Goal: Information Seeking & Learning: Learn about a topic

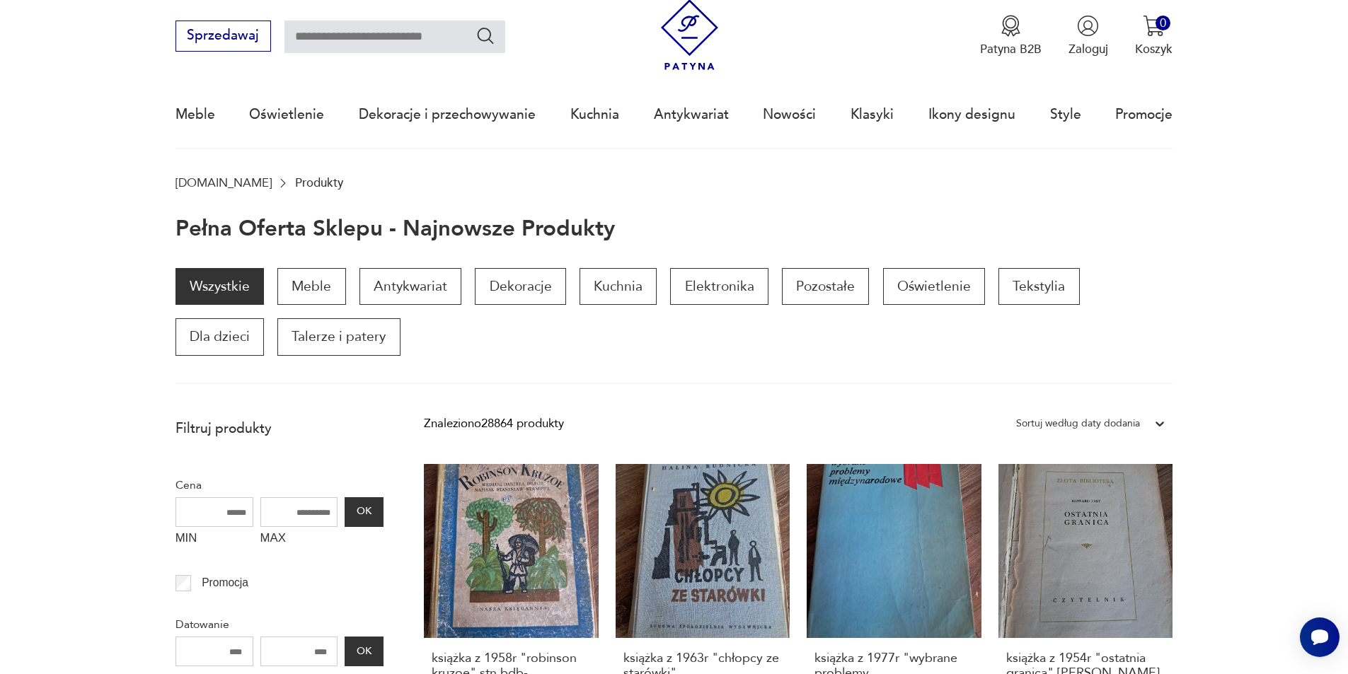
scroll to position [33, 0]
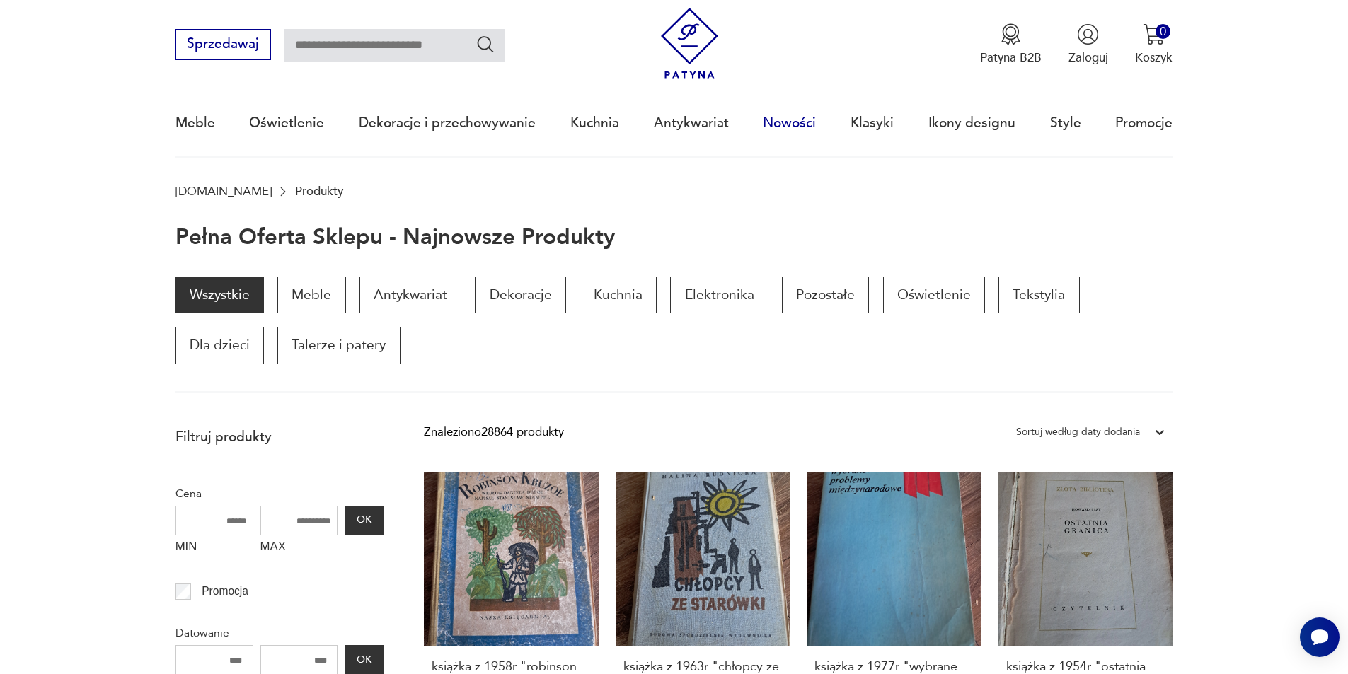
click at [795, 125] on link "Nowości" at bounding box center [789, 123] width 53 height 65
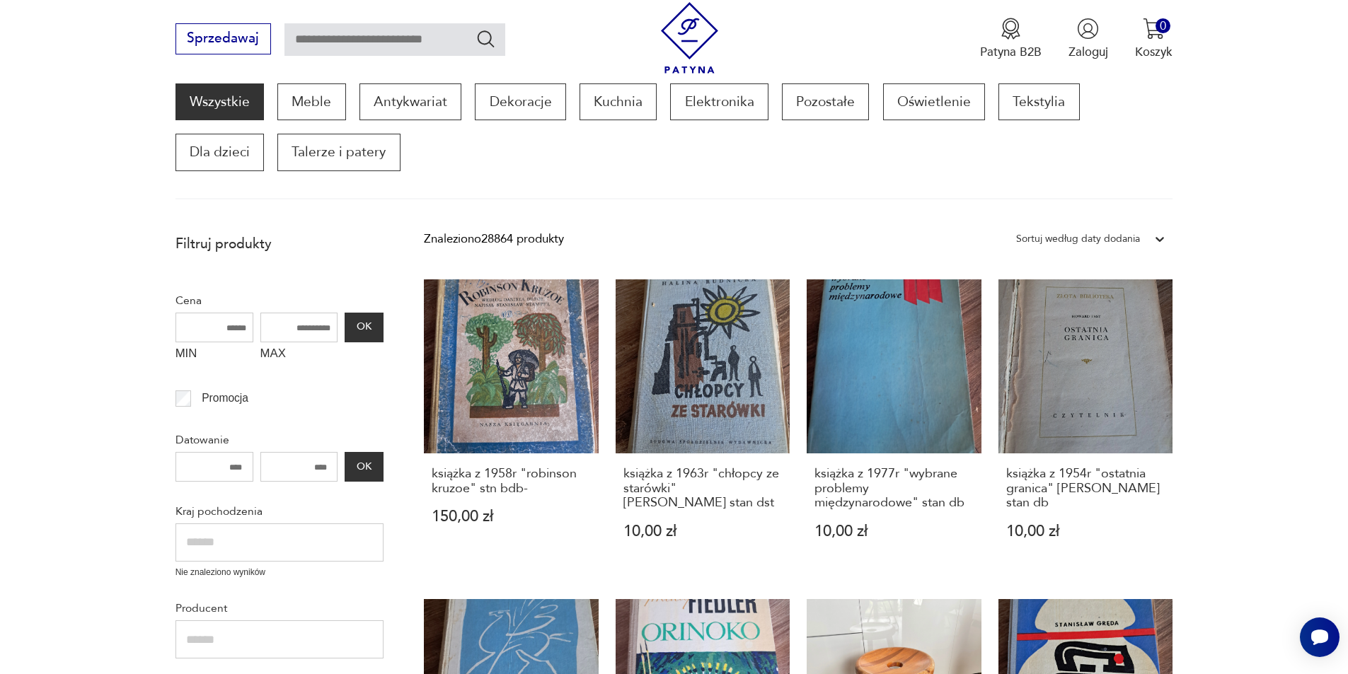
scroll to position [240, 0]
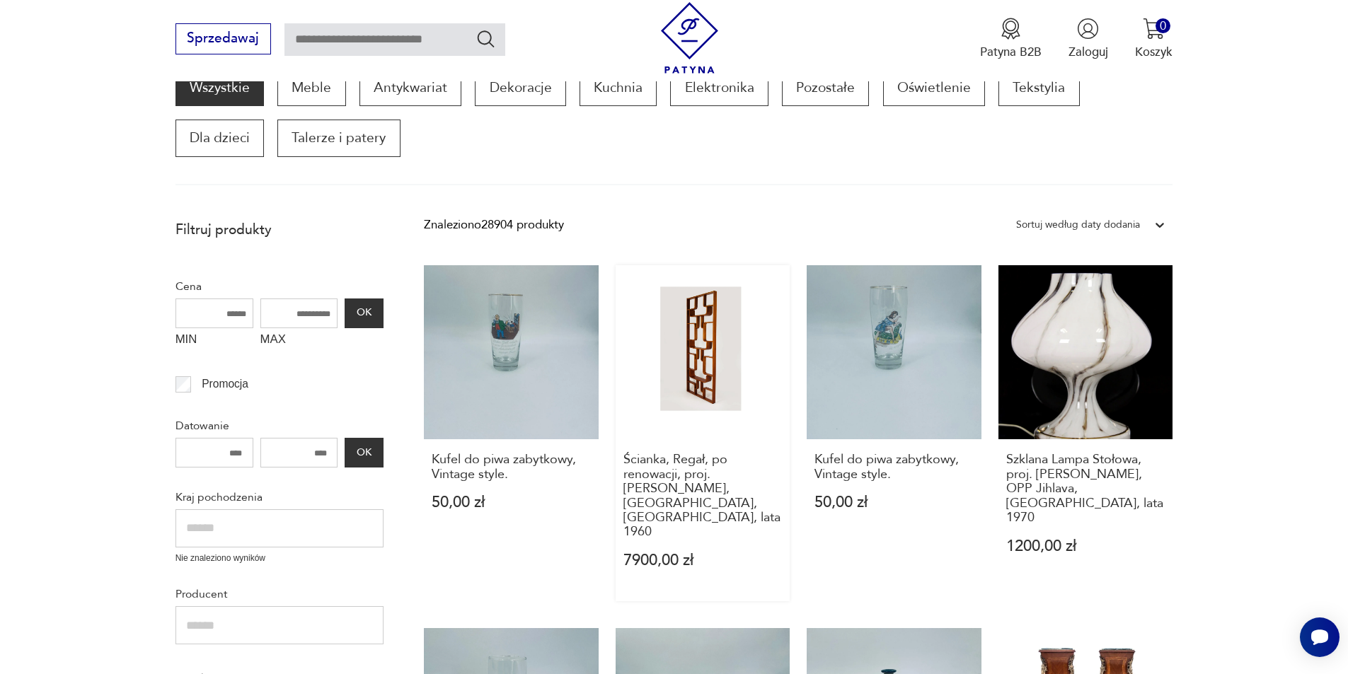
click at [670, 354] on link "Ścianka, Regał, po renowacji, proj. [PERSON_NAME], [GEOGRAPHIC_DATA], [GEOGRAPH…" at bounding box center [703, 433] width 175 height 336
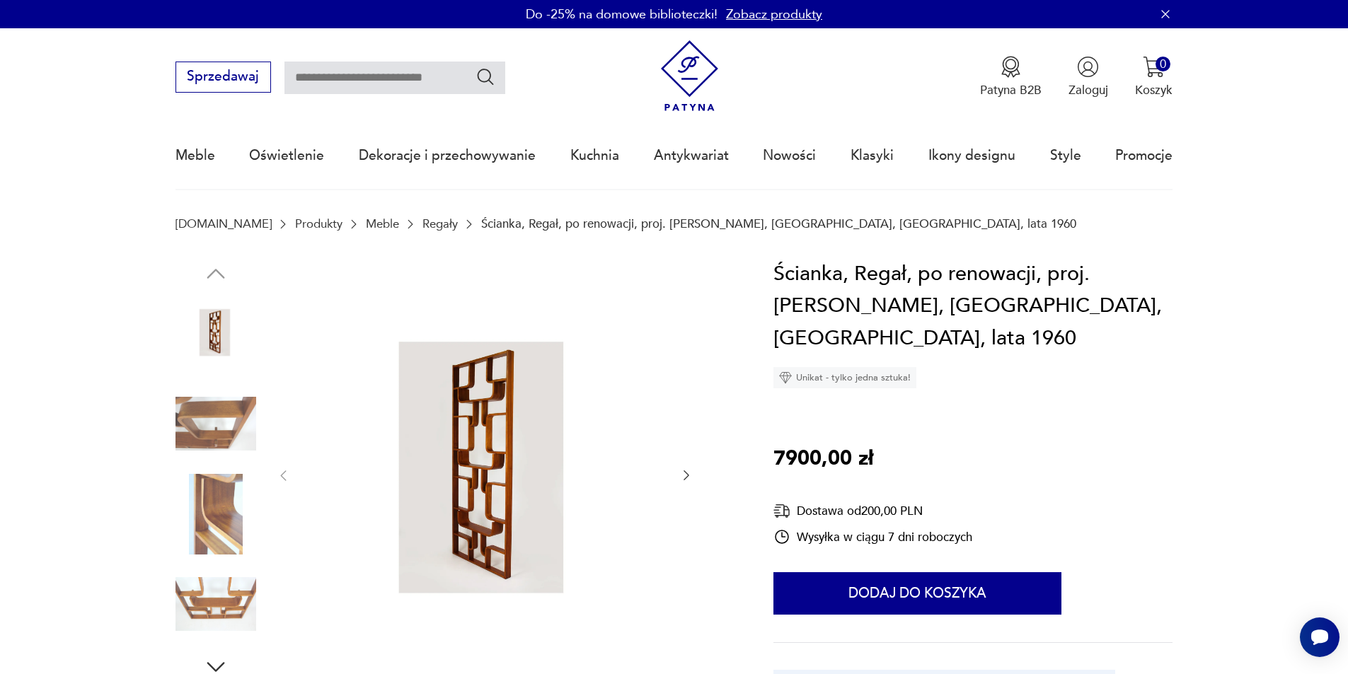
click at [681, 468] on icon "button" at bounding box center [686, 475] width 14 height 14
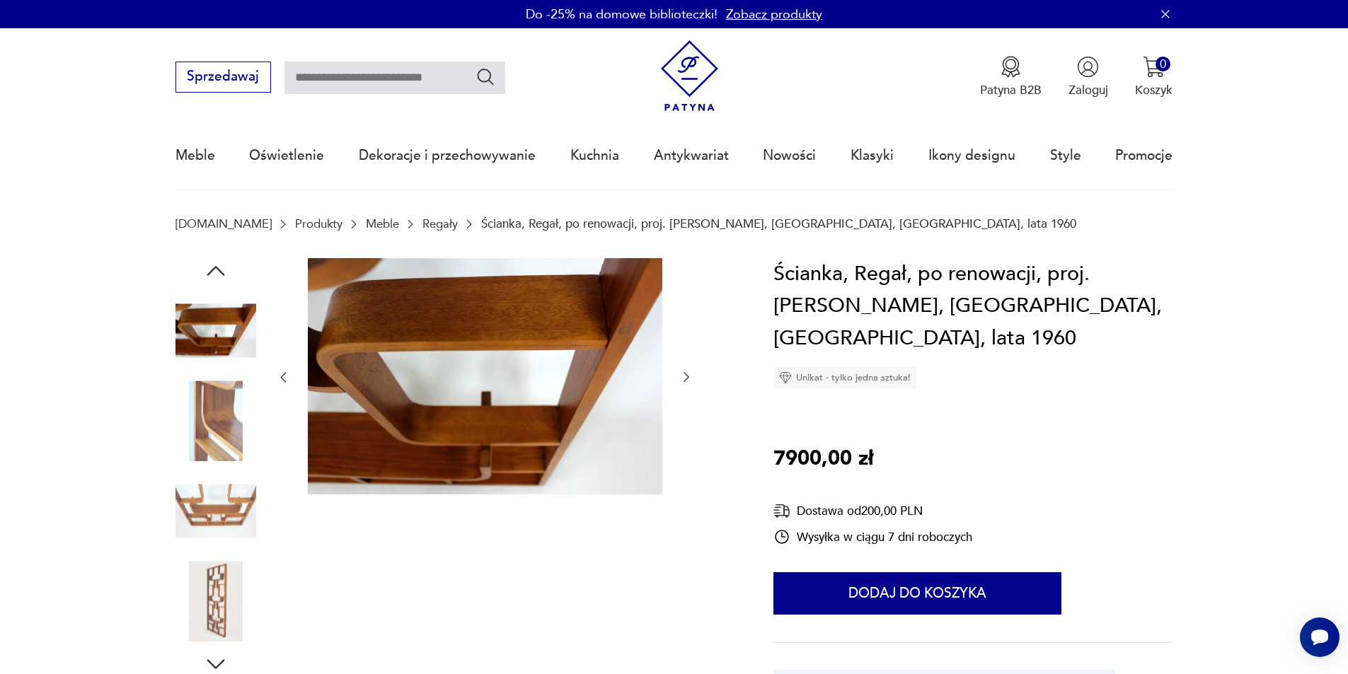
click at [686, 379] on icon "button" at bounding box center [686, 377] width 14 height 14
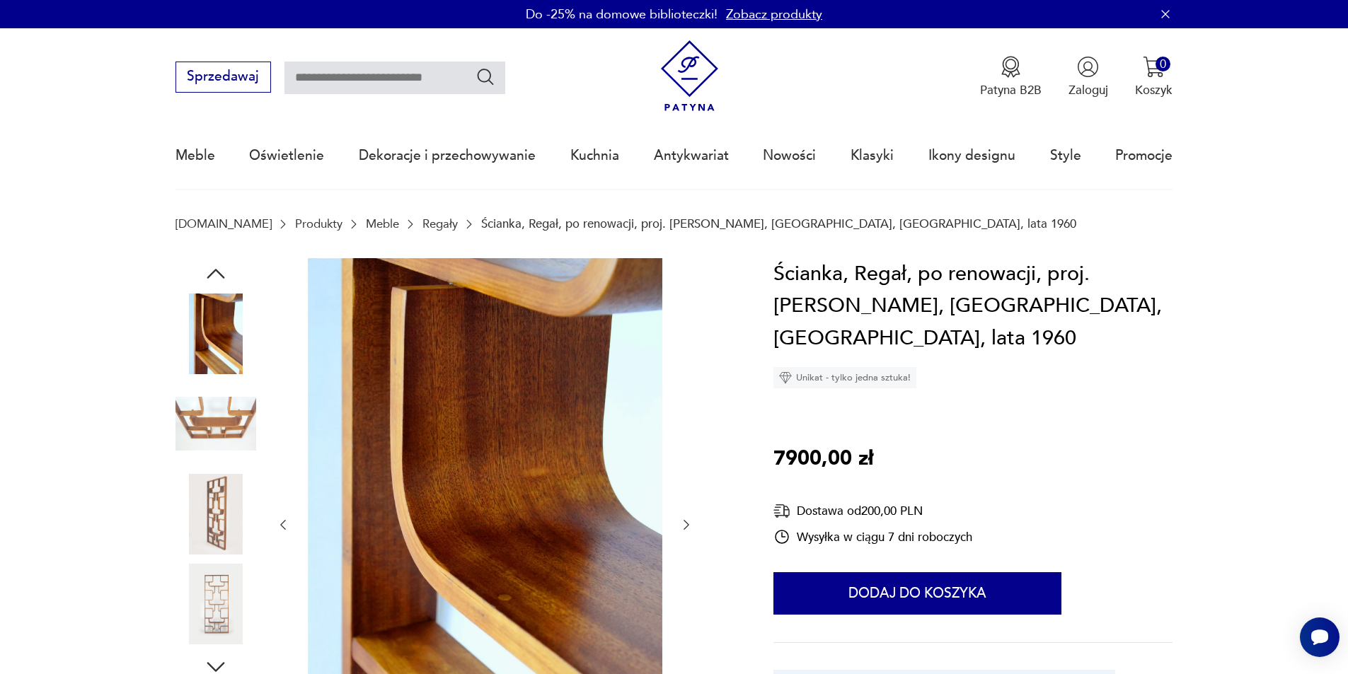
click at [686, 379] on div at bounding box center [484, 525] width 417 height 534
click at [681, 524] on icon "button" at bounding box center [686, 525] width 14 height 14
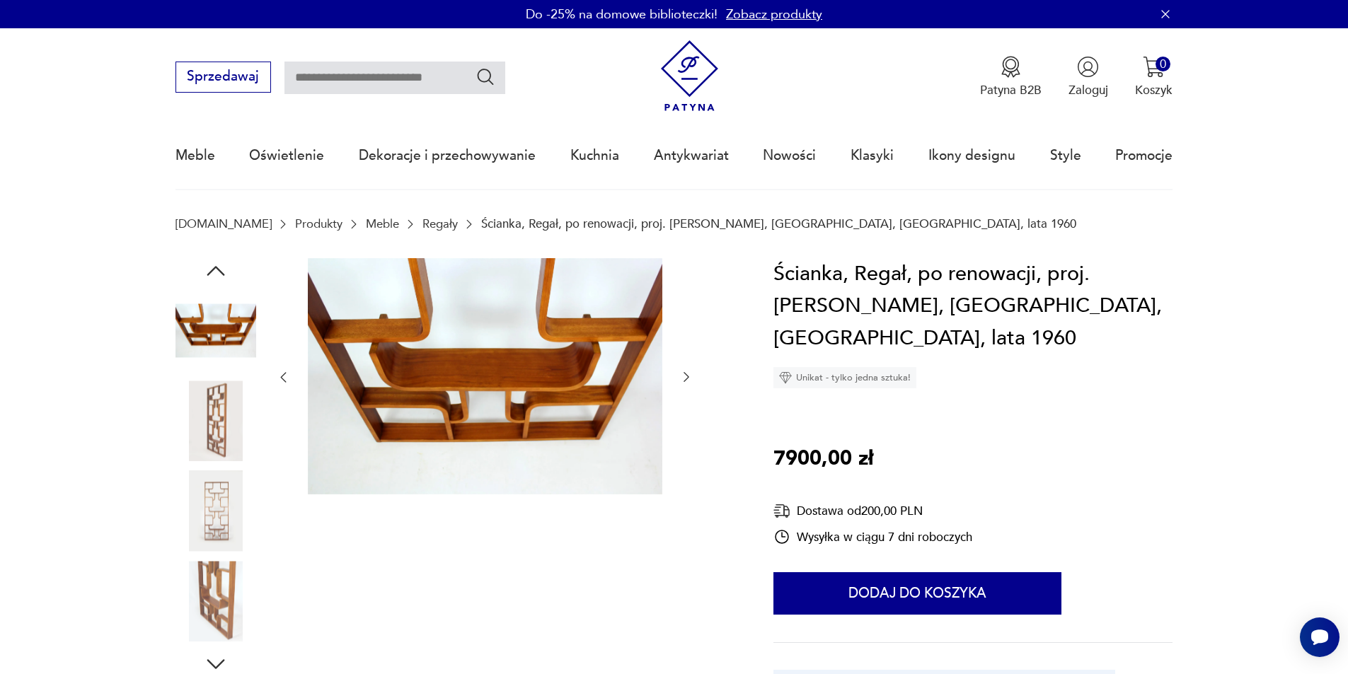
click at [684, 381] on icon "button" at bounding box center [686, 377] width 14 height 14
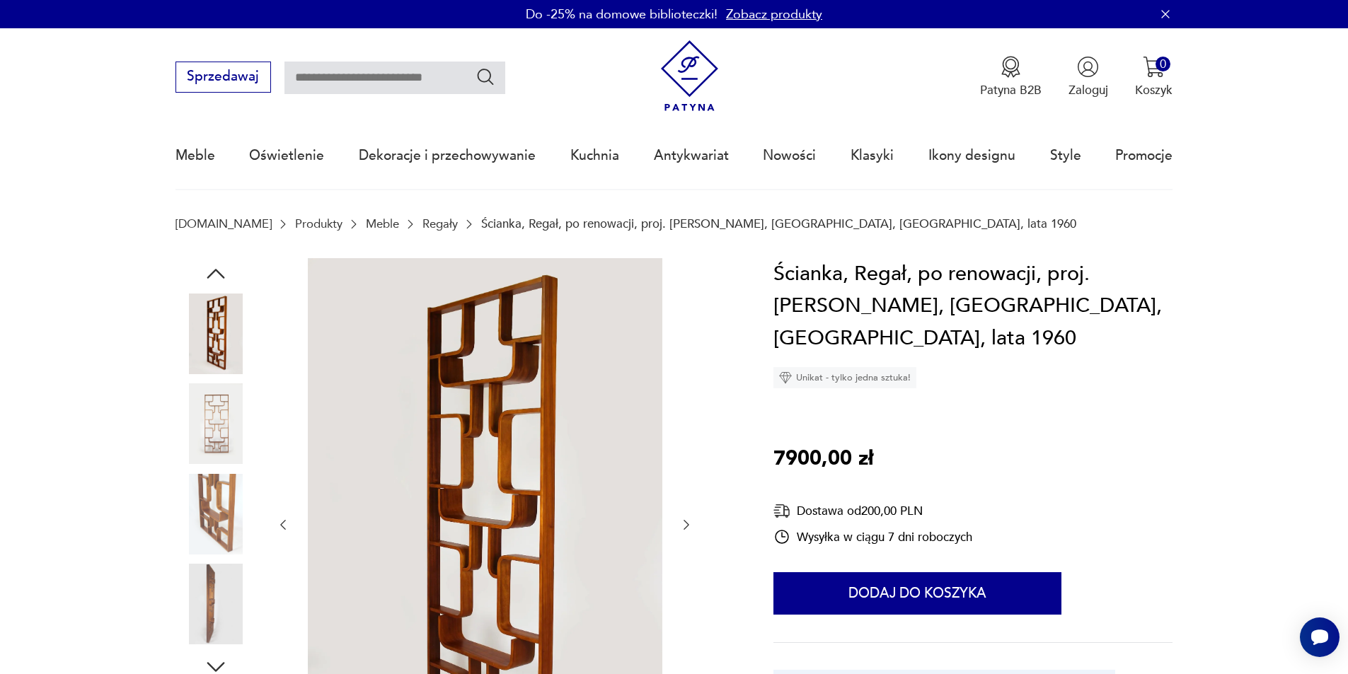
click at [686, 527] on icon "button" at bounding box center [686, 525] width 6 height 10
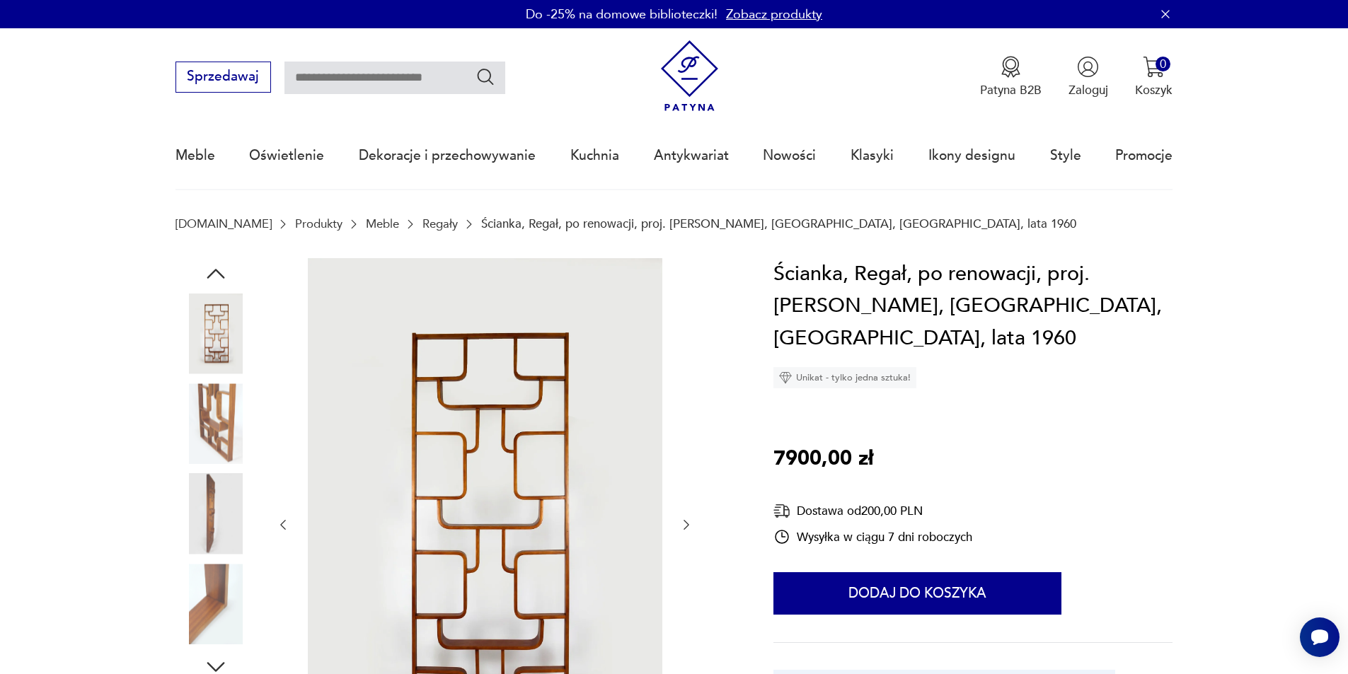
click at [686, 527] on icon "button" at bounding box center [686, 525] width 6 height 10
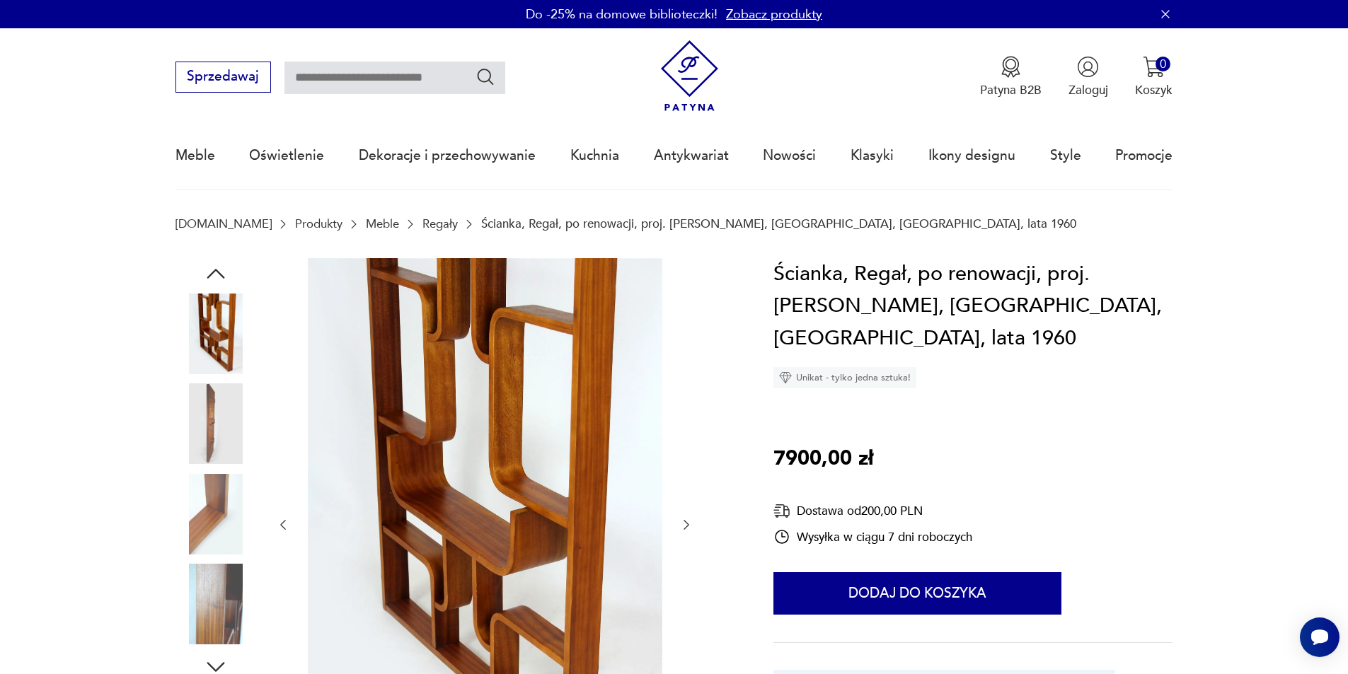
click at [686, 527] on icon "button" at bounding box center [686, 525] width 6 height 10
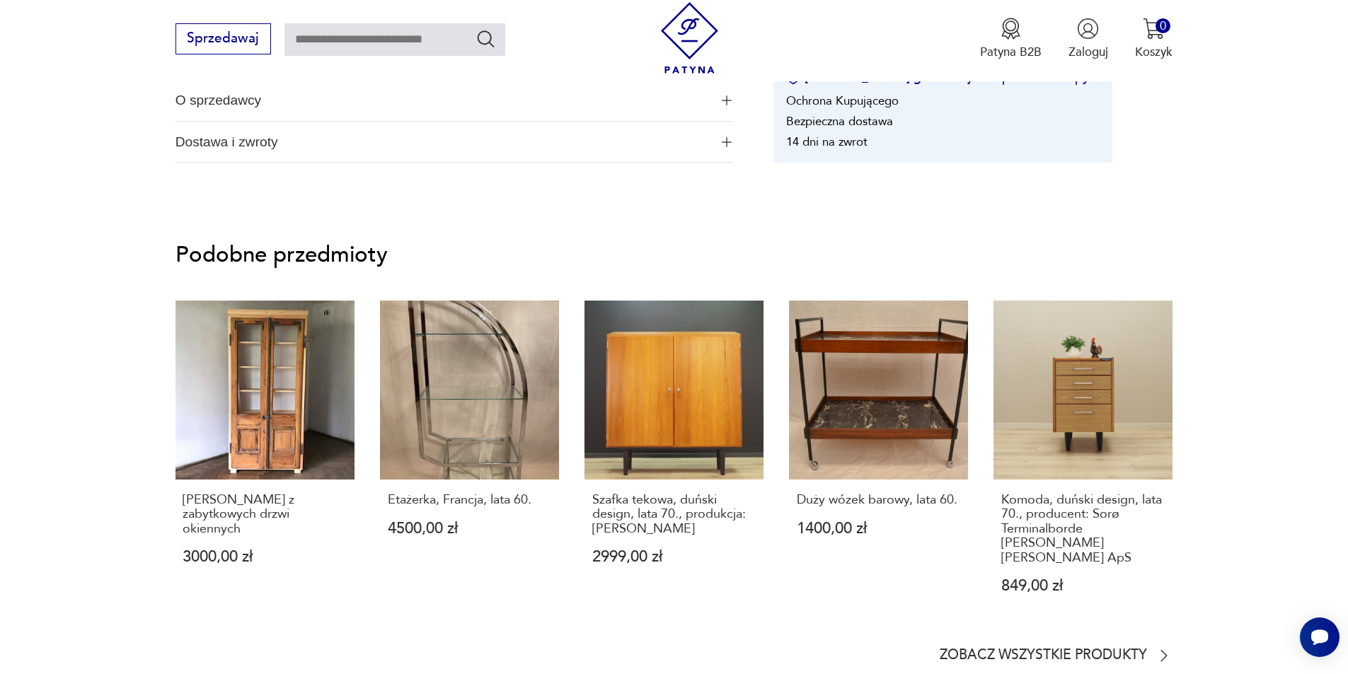
scroll to position [1217, 0]
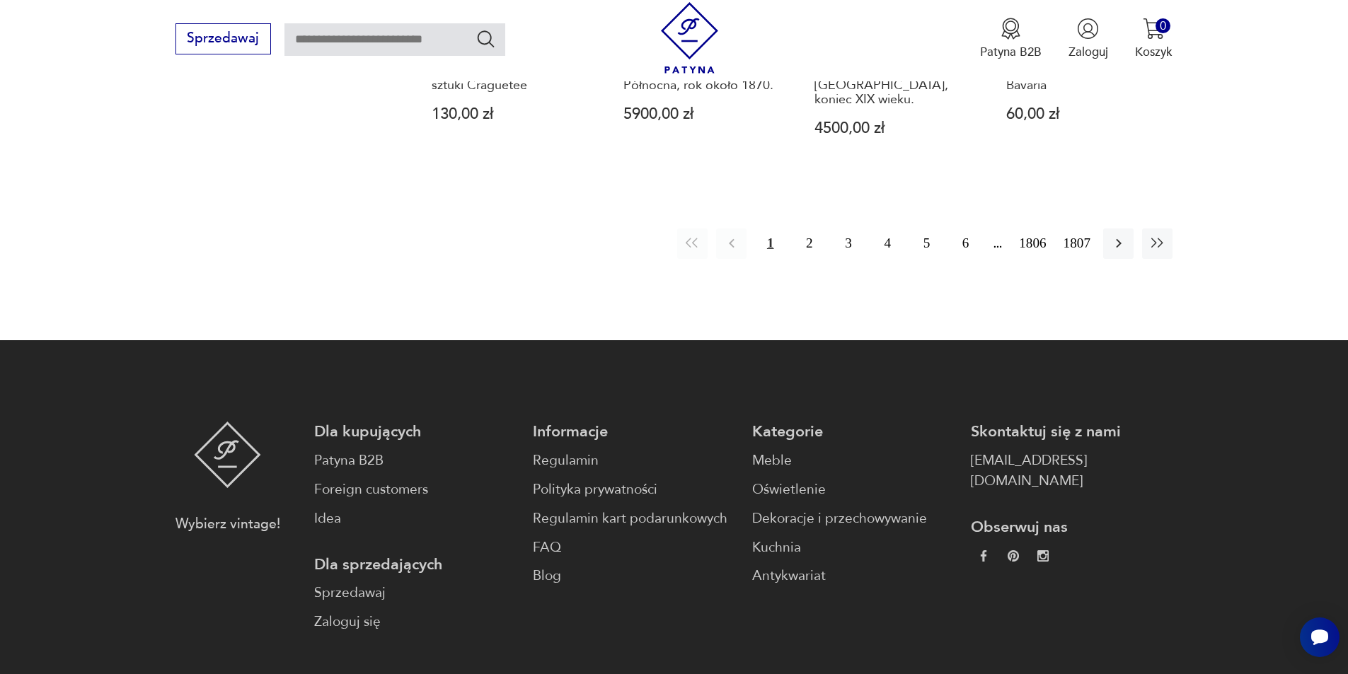
scroll to position [1689, 0]
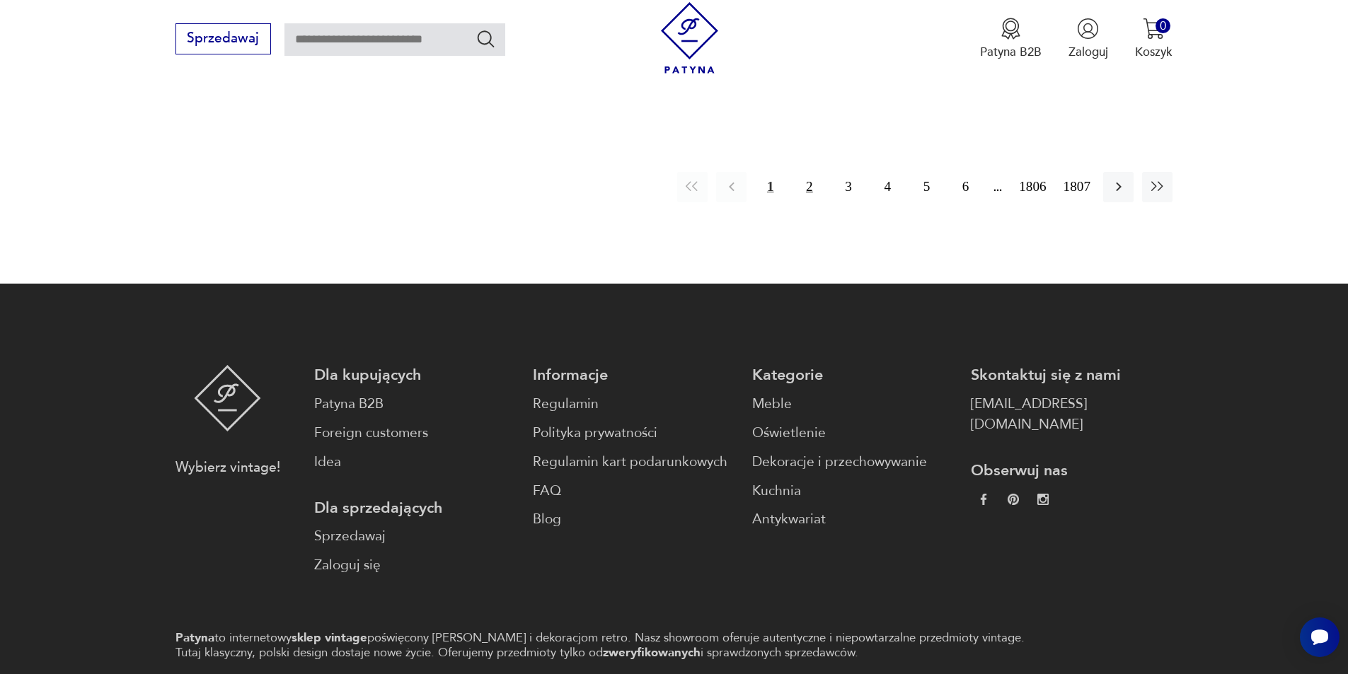
click at [812, 172] on button "2" at bounding box center [809, 187] width 30 height 30
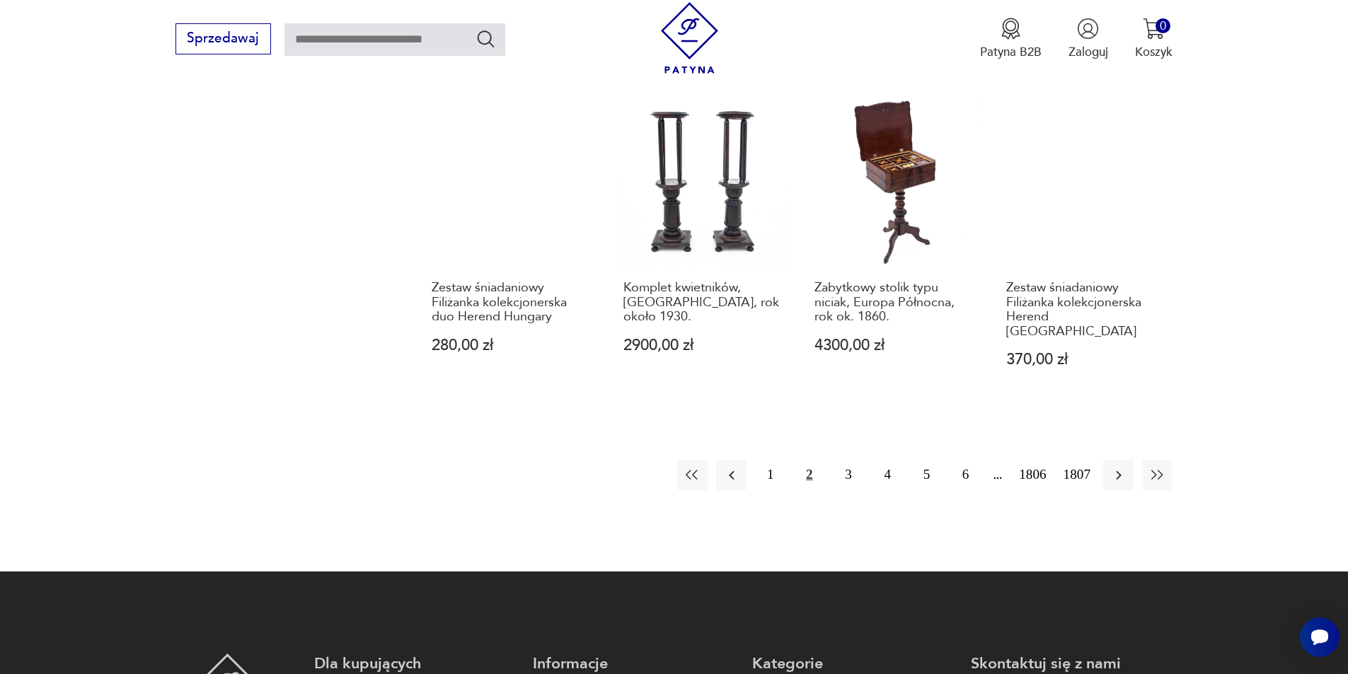
scroll to position [1410, 0]
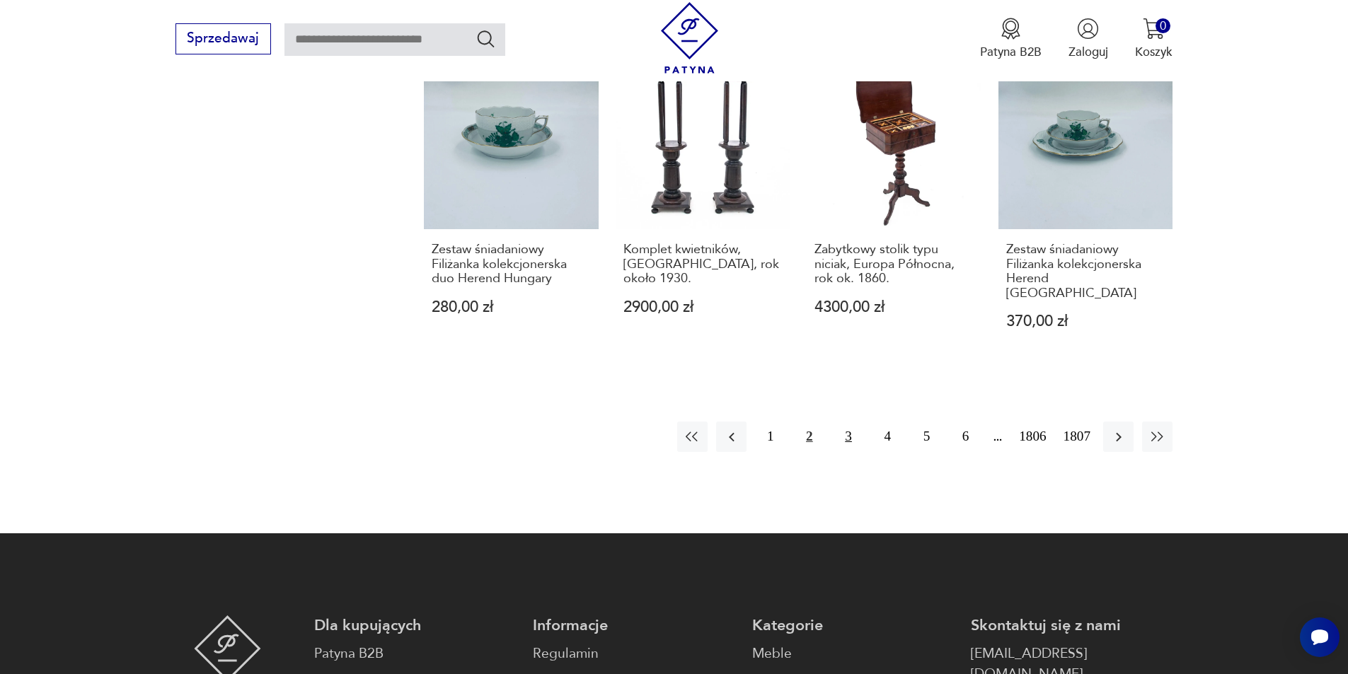
click at [852, 422] on button "3" at bounding box center [848, 437] width 30 height 30
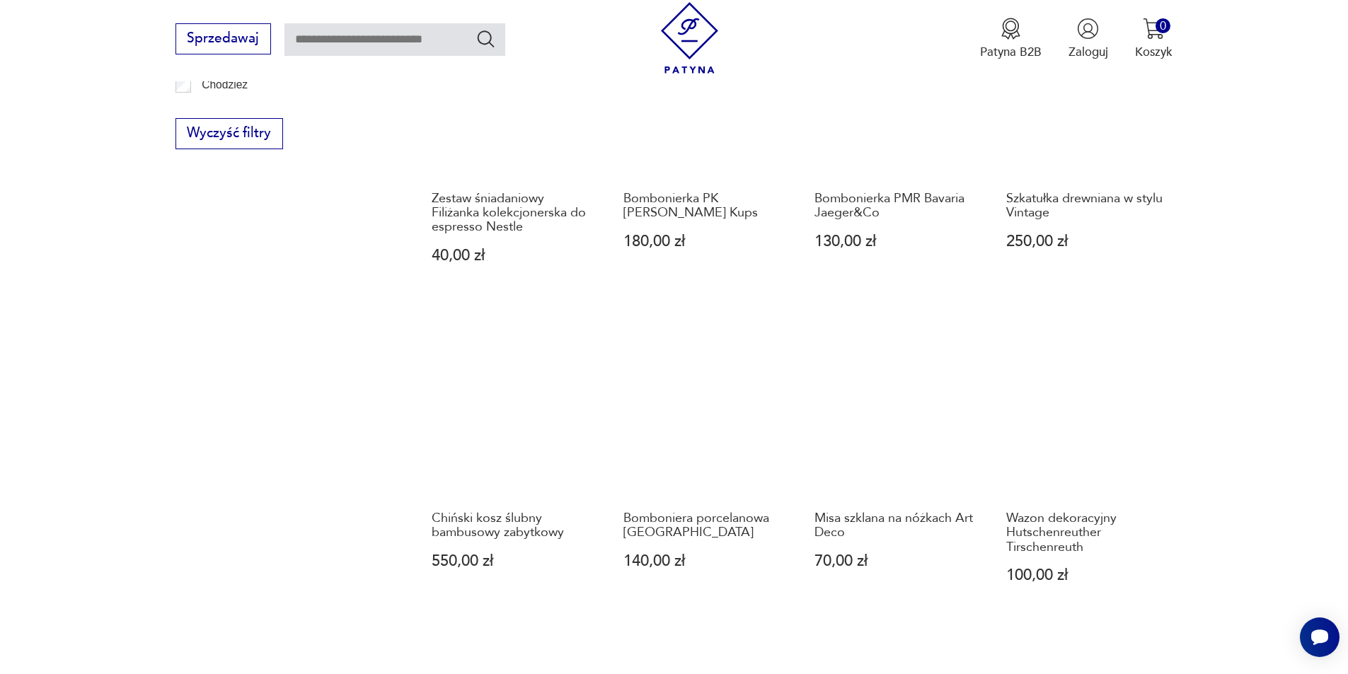
scroll to position [1174, 0]
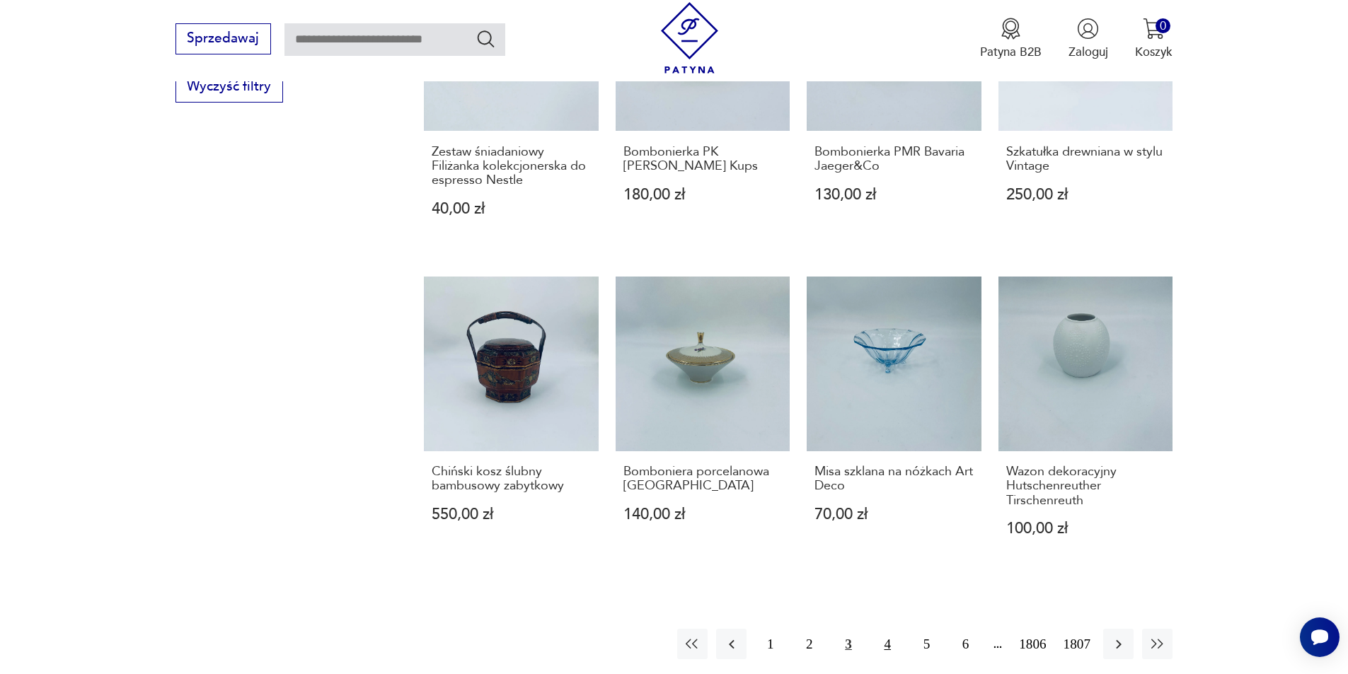
click at [886, 630] on button "4" at bounding box center [887, 644] width 30 height 30
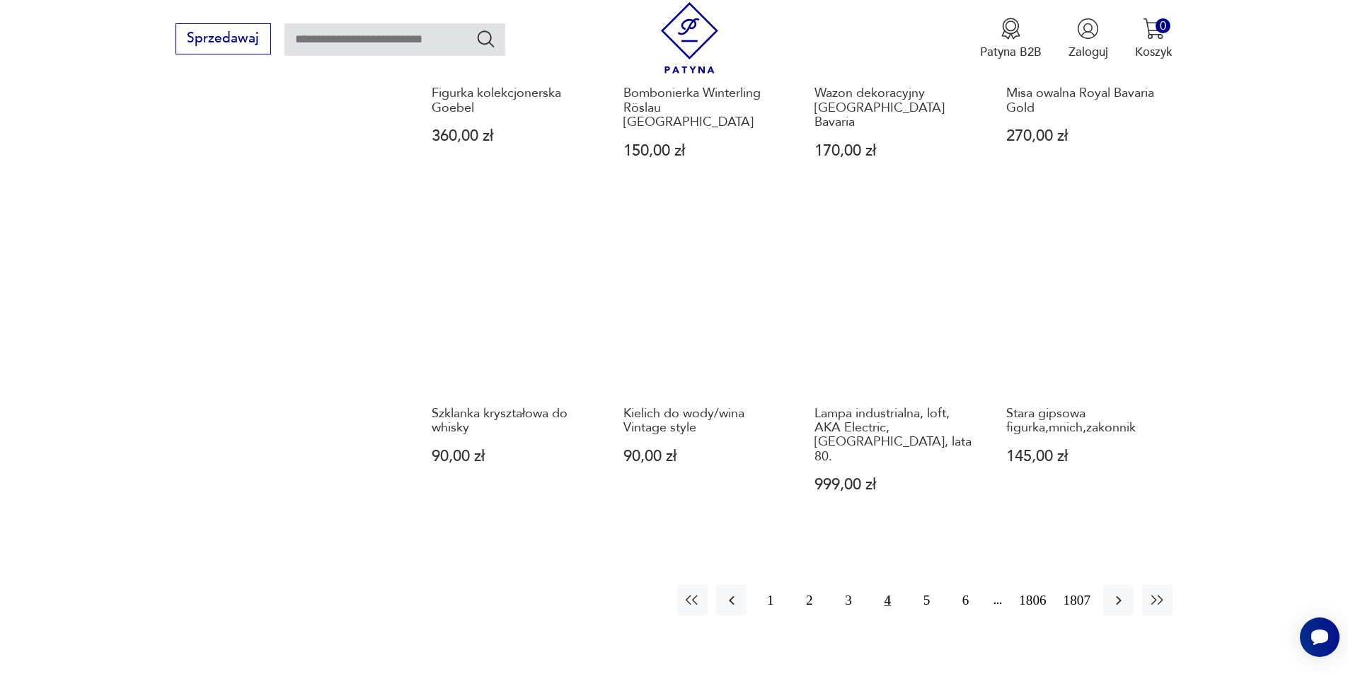
scroll to position [1221, 0]
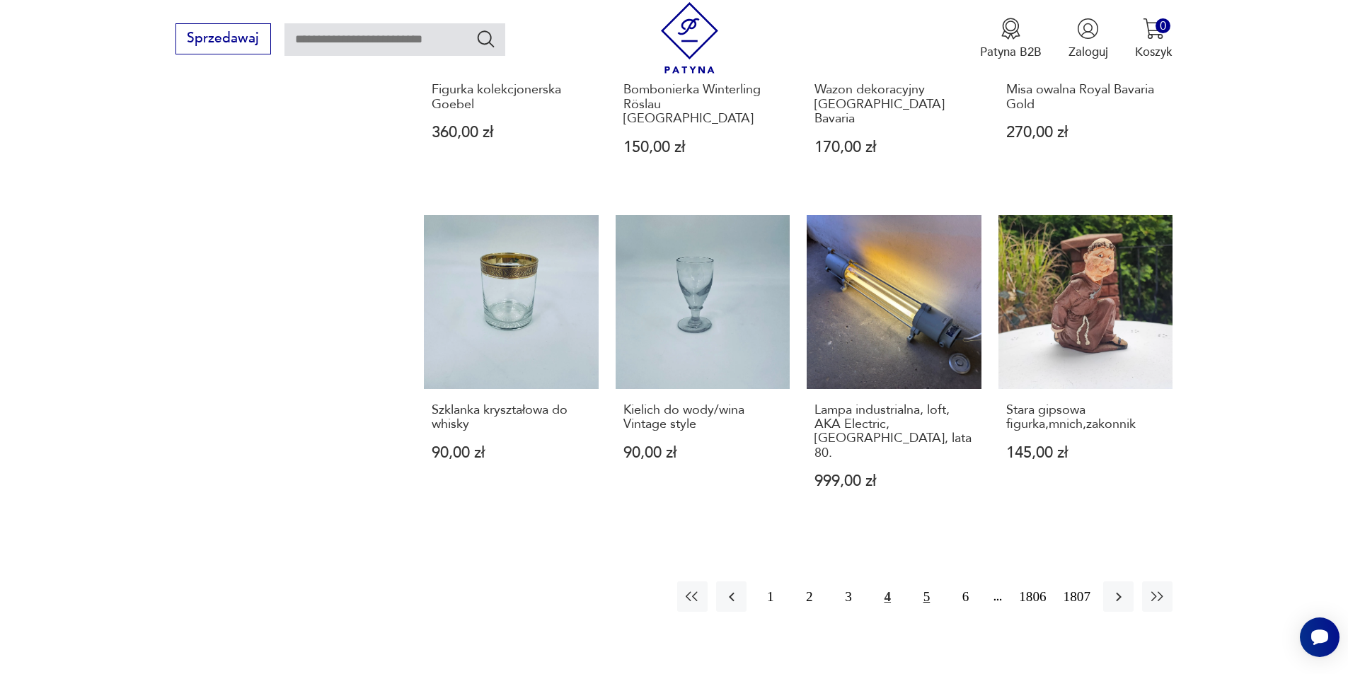
click at [927, 582] on button "5" at bounding box center [926, 597] width 30 height 30
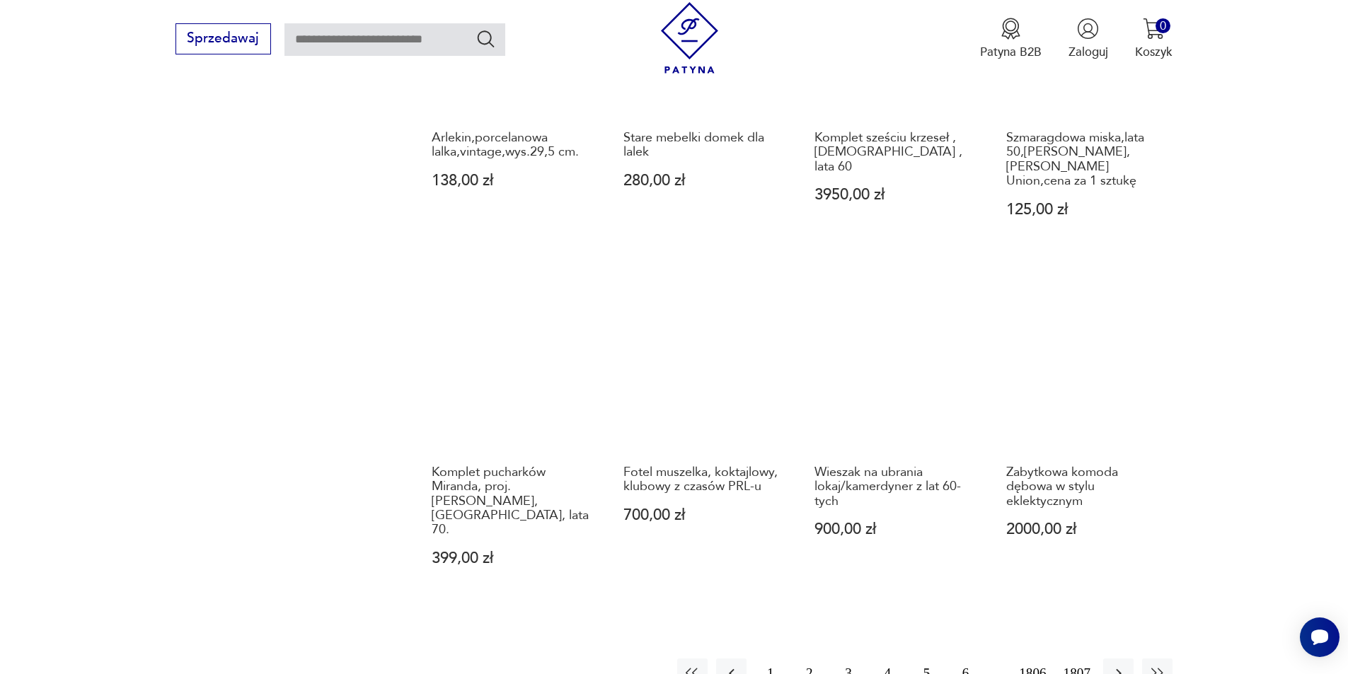
scroll to position [1221, 0]
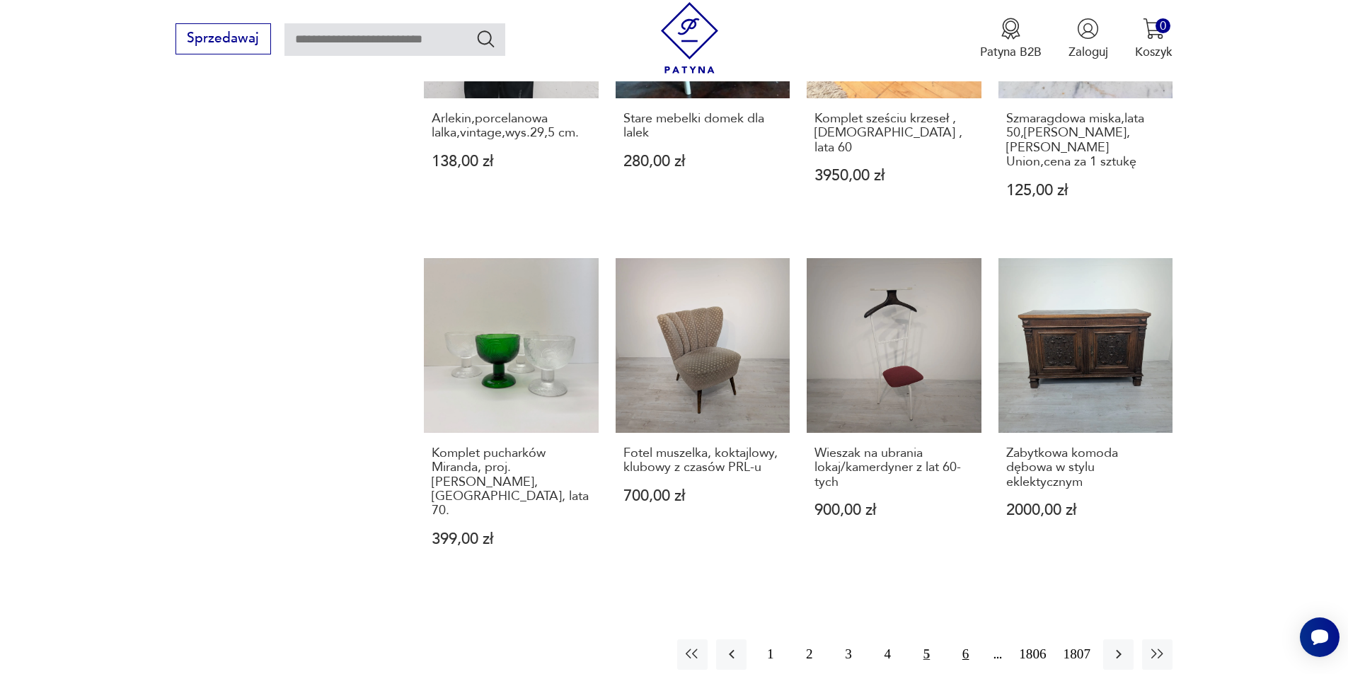
click at [966, 640] on button "6" at bounding box center [965, 655] width 30 height 30
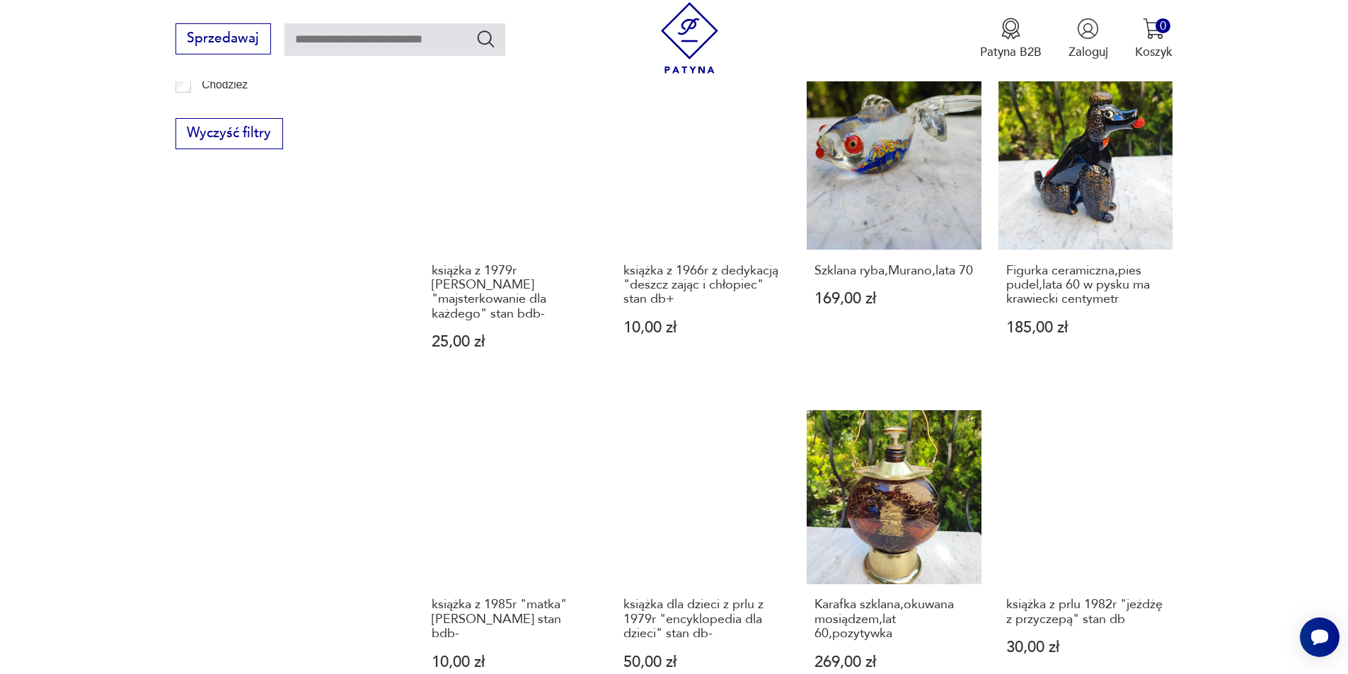
scroll to position [1174, 0]
